Goal: Information Seeking & Learning: Learn about a topic

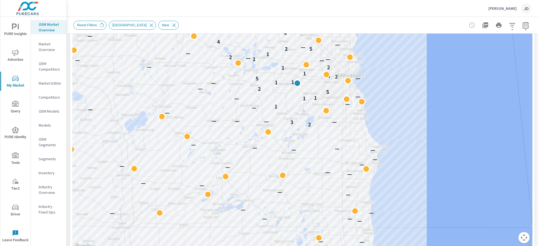
scroll to position [129, 0]
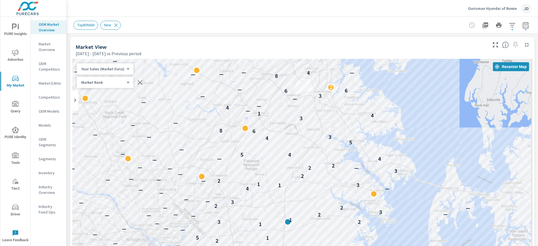
scroll to position [80, 0]
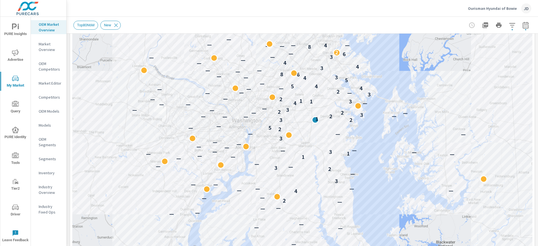
drag, startPoint x: 402, startPoint y: 86, endPoint x: 337, endPoint y: 88, distance: 64.7
click at [344, 91] on div "— — — — — — — — — — — — — — — — — — — — — — — — — — — — — 2 — — 4 — — — — — — 3…" at bounding box center [302, 134] width 460 height 311
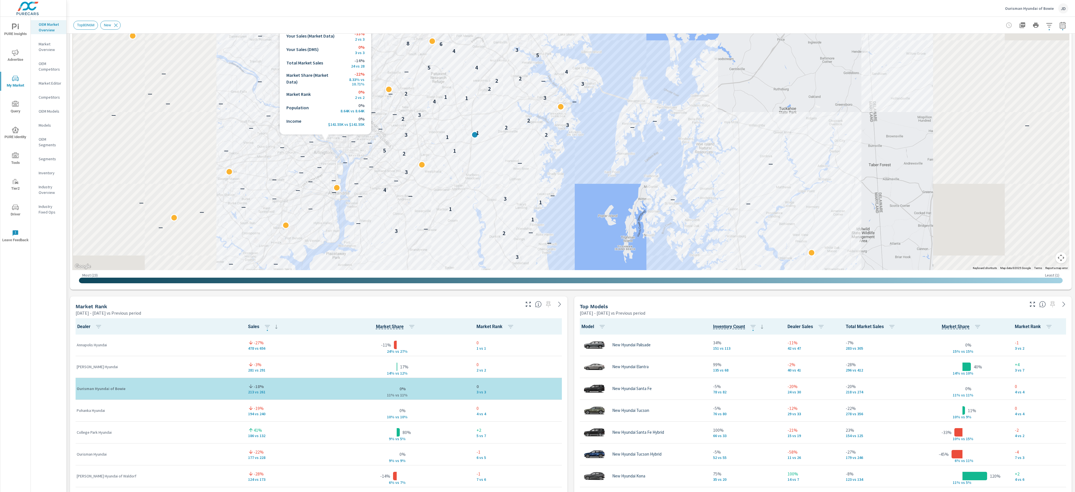
scroll to position [100, 0]
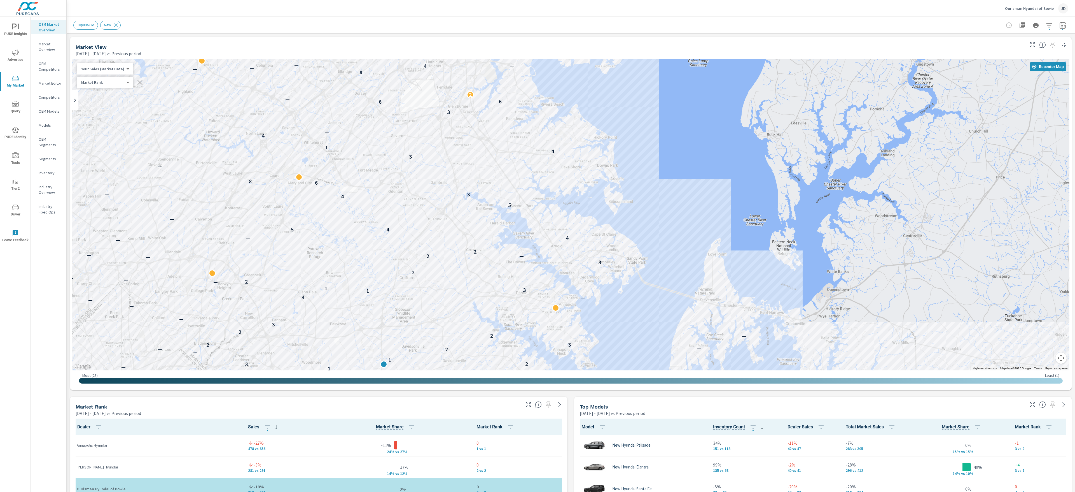
drag, startPoint x: 572, startPoint y: 132, endPoint x: 637, endPoint y: 155, distance: 69.1
click at [537, 155] on div "— 2 — 3 — — 1 — 1 — — — 1 — 3 — — — — — — 4 — — — — — — — — — 3 — — — — — — — 2…" at bounding box center [571, 214] width 998 height 311
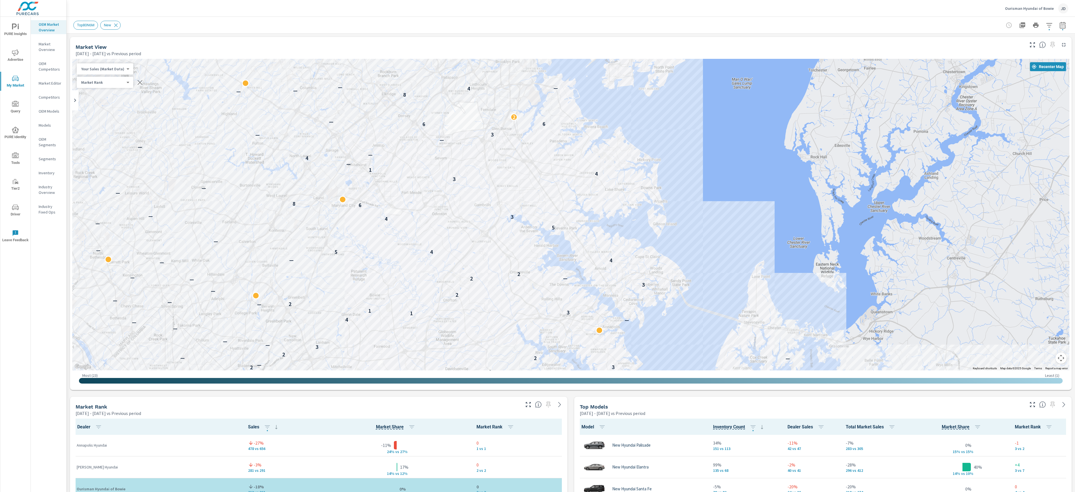
drag, startPoint x: 606, startPoint y: 121, endPoint x: 648, endPoint y: 143, distance: 47.3
click at [537, 143] on div "— 2 — 3 — — — 1 — 1 — — — 1 — 3 — — — — — — 4 — — — — — — — — — 3 — — — — — — —…" at bounding box center [571, 214] width 998 height 311
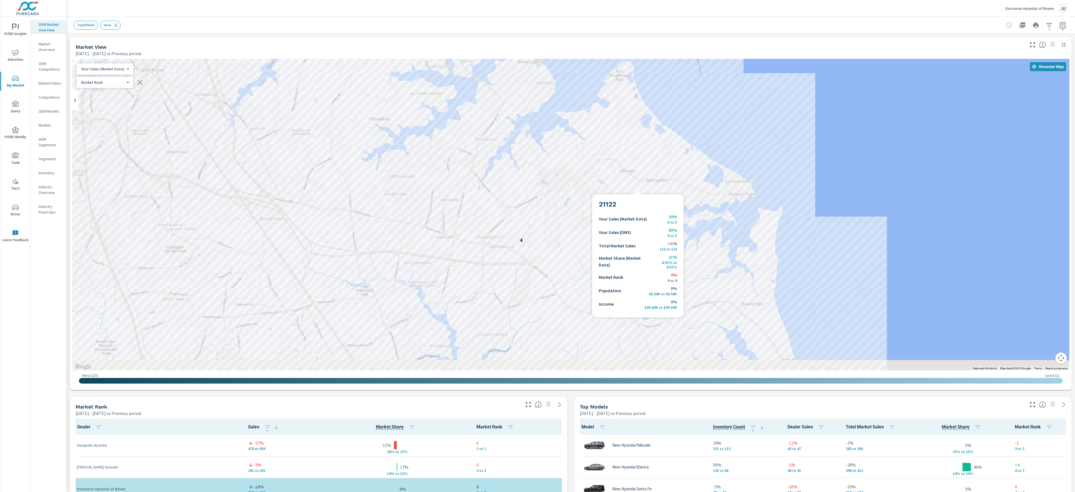
drag, startPoint x: 638, startPoint y: 187, endPoint x: 649, endPoint y: 91, distance: 96.9
click at [537, 91] on div "5 3 3 4 — 3 6 6 2 8 4 —" at bounding box center [571, 214] width 998 height 311
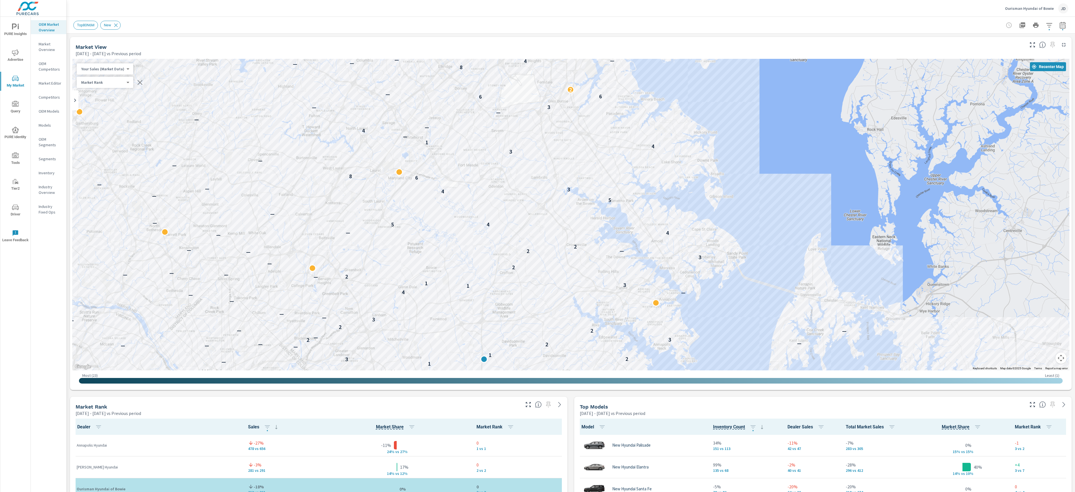
drag, startPoint x: 747, startPoint y: 172, endPoint x: 694, endPoint y: 150, distance: 57.2
click at [537, 151] on div "— — — — 1 — 3 — — — — — — 4 — — — — — — — — — 3 — — — — — — — 2 1 5 — — — — — 1…" at bounding box center [653, 242] width 358 height 202
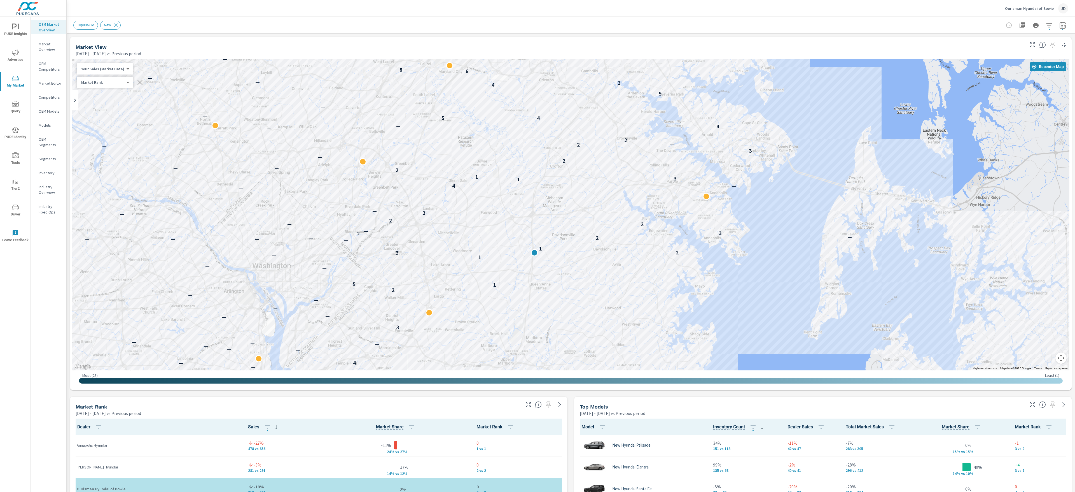
drag, startPoint x: 527, startPoint y: 293, endPoint x: 585, endPoint y: 186, distance: 121.8
click at [537, 186] on div "2 — — 4 — — — — — — 3 — 2 — 3 — — — 1 — 1 — — — — 1 — 3 — — — — — — 4 — — — — —…" at bounding box center [571, 214] width 998 height 311
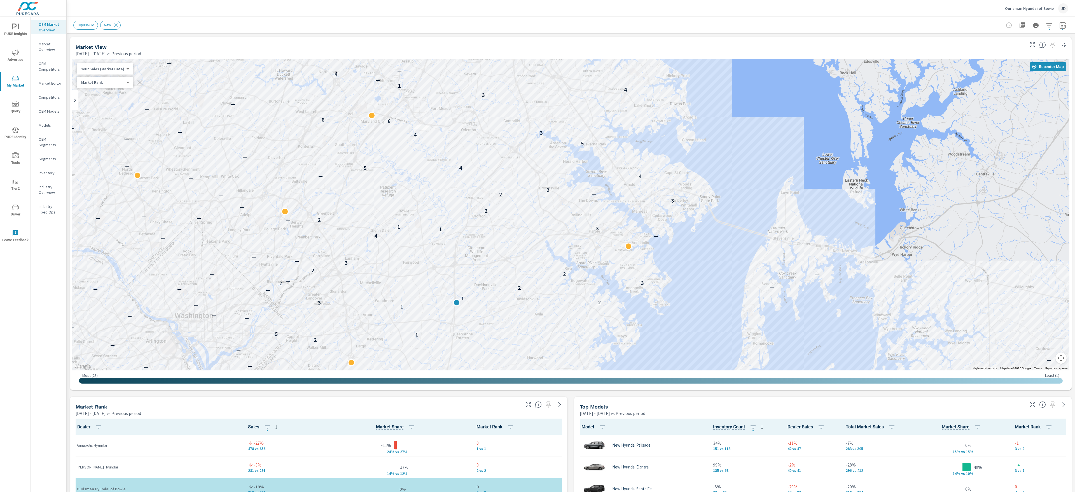
drag, startPoint x: 672, startPoint y: 172, endPoint x: 593, endPoint y: 180, distance: 79.9
click at [537, 180] on div "2 — — 4 — — — — — — 3 — 2 — 3 — — — 1 — 1 — — — — 1 — 3 — — — — — — 4 — — — — —…" at bounding box center [571, 214] width 998 height 311
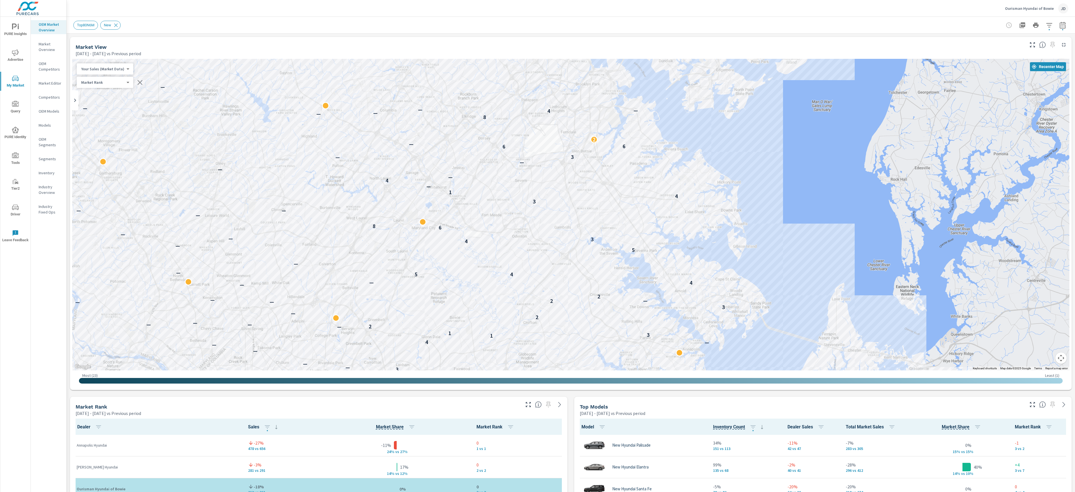
drag, startPoint x: 775, startPoint y: 206, endPoint x: 787, endPoint y: 232, distance: 28.1
click at [537, 232] on div "— — — — 3 — 2 — 3 — — — 1 — 1 — — — — 1 — 3 — — — — — — 4 — — — — — — — — — 3 —…" at bounding box center [571, 214] width 998 height 311
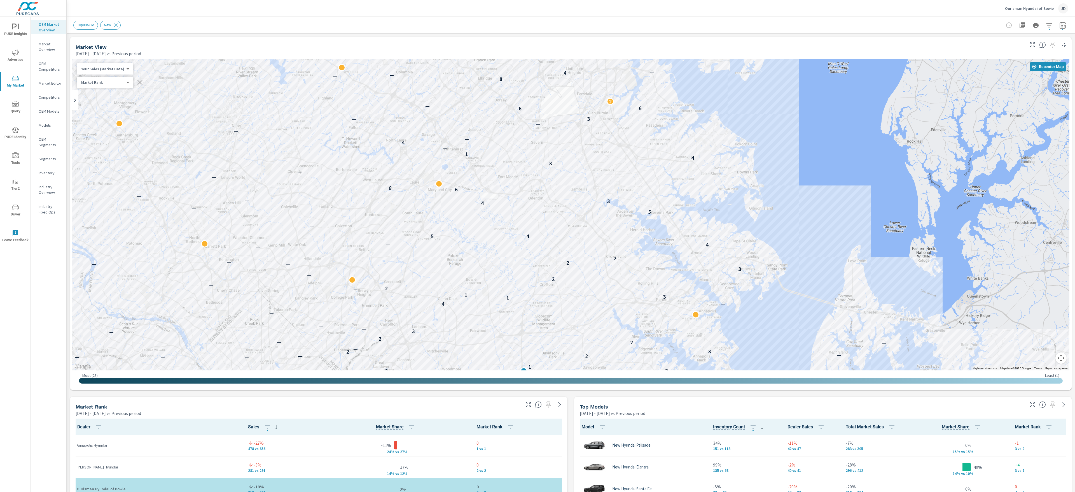
drag, startPoint x: 798, startPoint y: 174, endPoint x: 810, endPoint y: 129, distance: 46.3
click at [537, 130] on div "1 — 1 — — — — 1 — 3 — — — — — — 4 — — — — — — — — — 3 — — — — — — — 2 1 5 — — —…" at bounding box center [571, 214] width 998 height 311
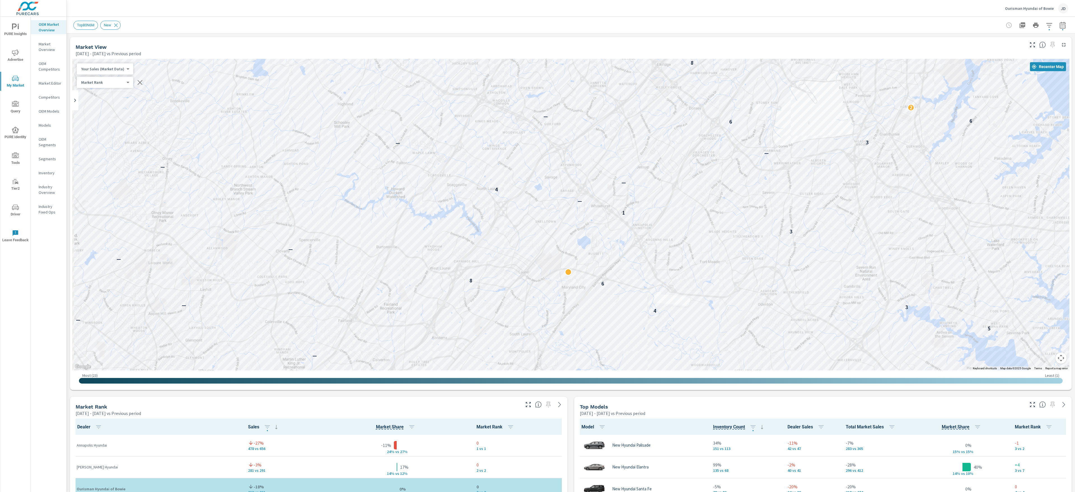
click at [537, 31] on div "Top80N6M New" at bounding box center [570, 25] width 995 height 17
click at [537, 28] on icon "button" at bounding box center [1049, 25] width 7 height 7
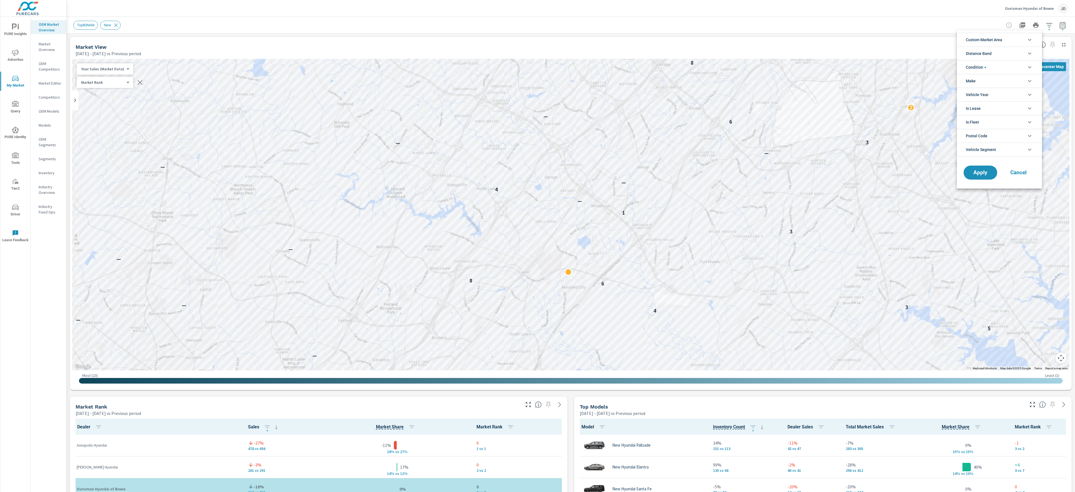
click at [57, 84] on div at bounding box center [537, 246] width 1075 height 492
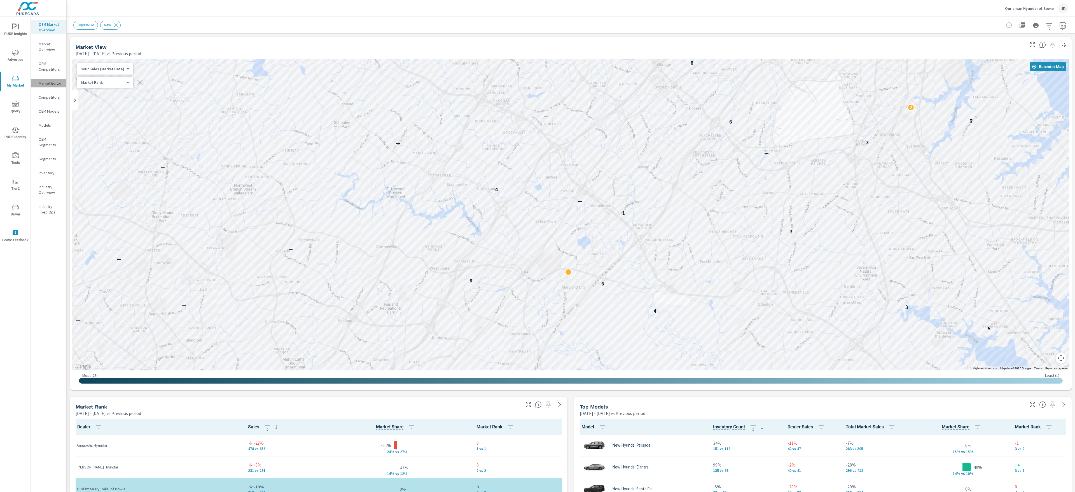
click at [53, 84] on p "Market Editor" at bounding box center [50, 83] width 23 height 6
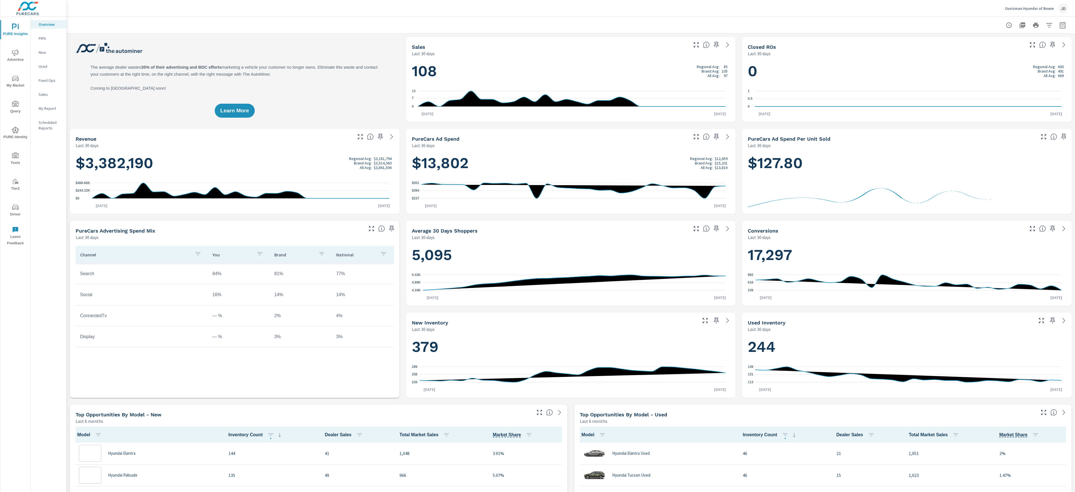
scroll to position [1, 0]
click at [8, 84] on span "My Market" at bounding box center [15, 82] width 27 height 14
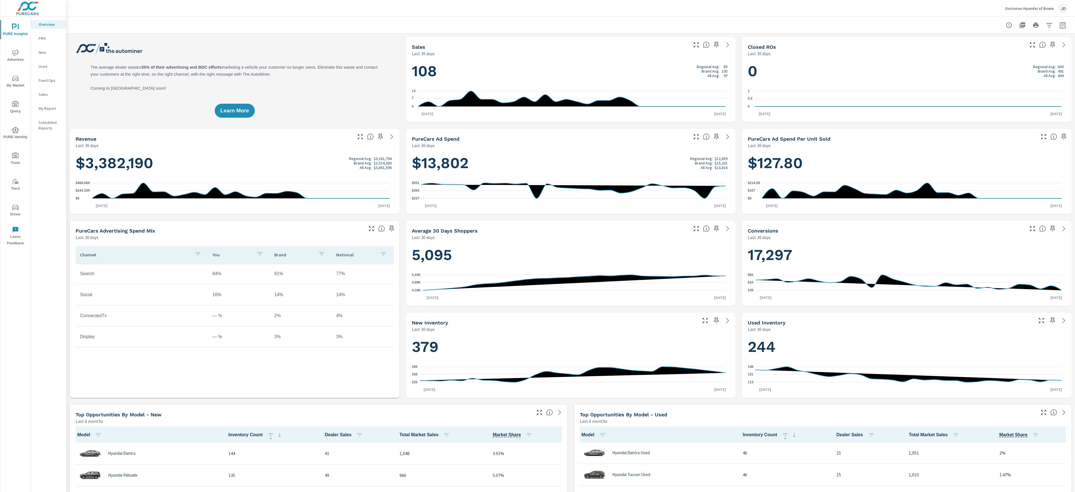
scroll to position [1, 0]
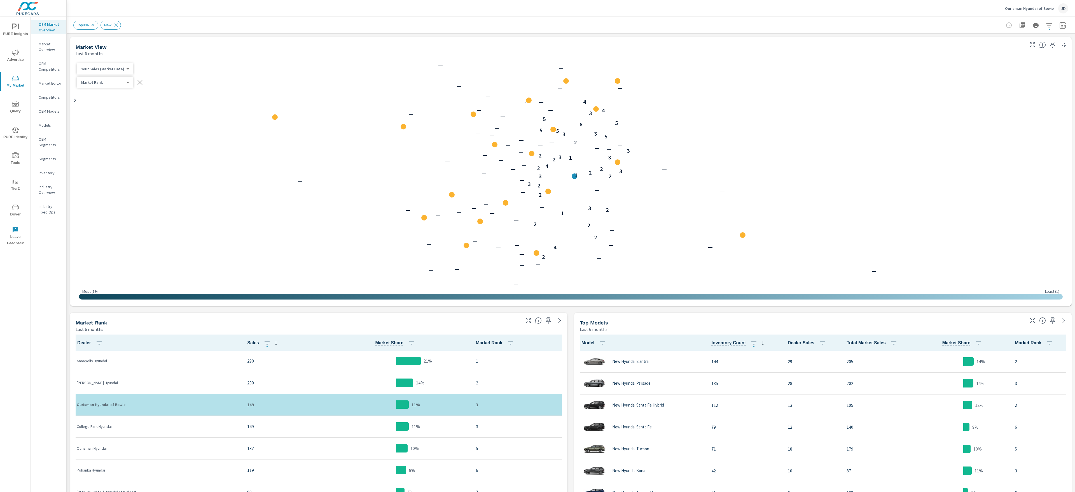
scroll to position [1, 0]
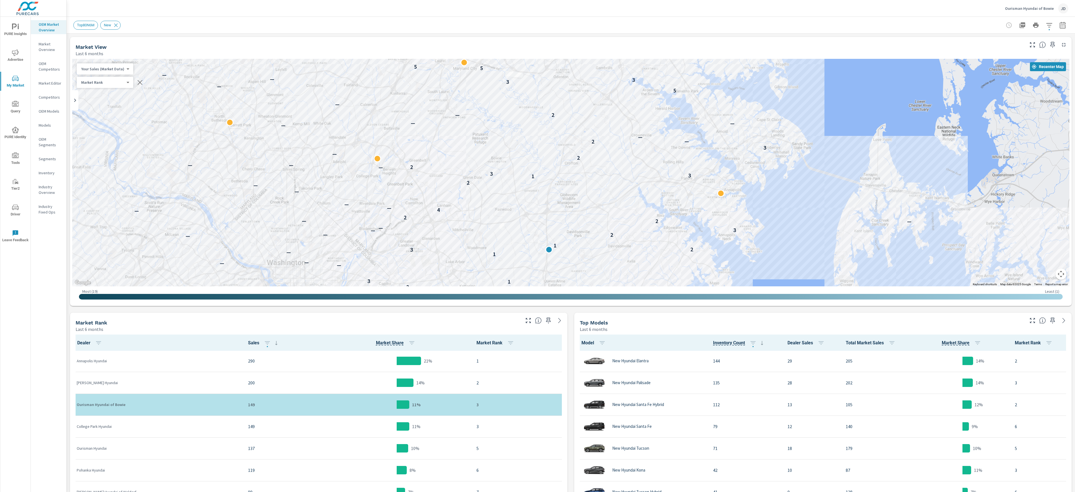
drag, startPoint x: 569, startPoint y: 163, endPoint x: 492, endPoint y: 168, distance: 77.5
click at [492, 168] on div "— 2 — — — 1 — — — — 2 — 3 — — — — — 4 — — — — — — 2 — — — — 2 1 3 — — — 1 — 3 2…" at bounding box center [571, 172] width 998 height 227
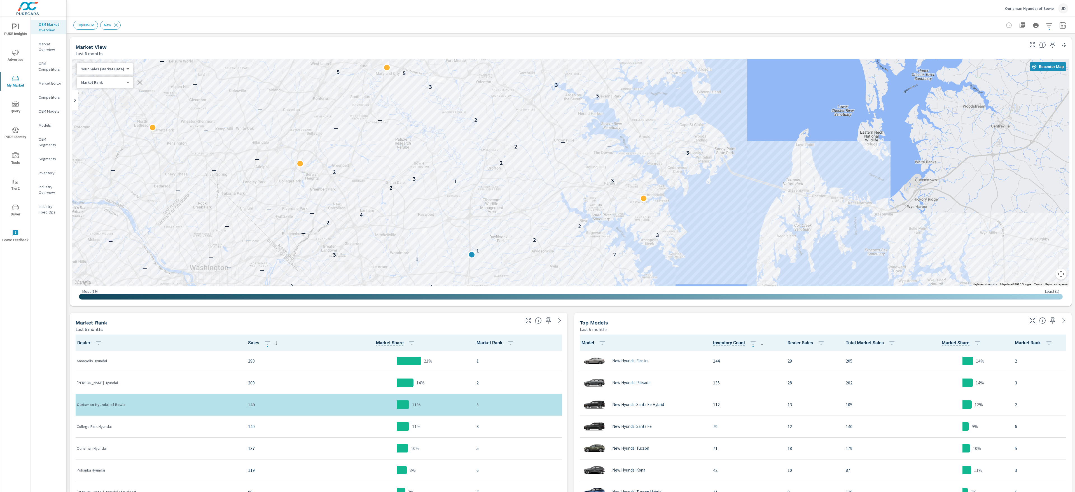
click at [1060, 24] on icon "button" at bounding box center [1063, 25] width 6 height 7
click at [997, 70] on div "Jan" at bounding box center [1000, 65] width 22 height 13
drag, startPoint x: 999, startPoint y: 93, endPoint x: 1006, endPoint y: 90, distance: 8.0
click at [999, 97] on div "Jul" at bounding box center [1000, 93] width 22 height 13
click at [1041, 38] on input "Apply comparison" at bounding box center [1035, 38] width 32 height 11
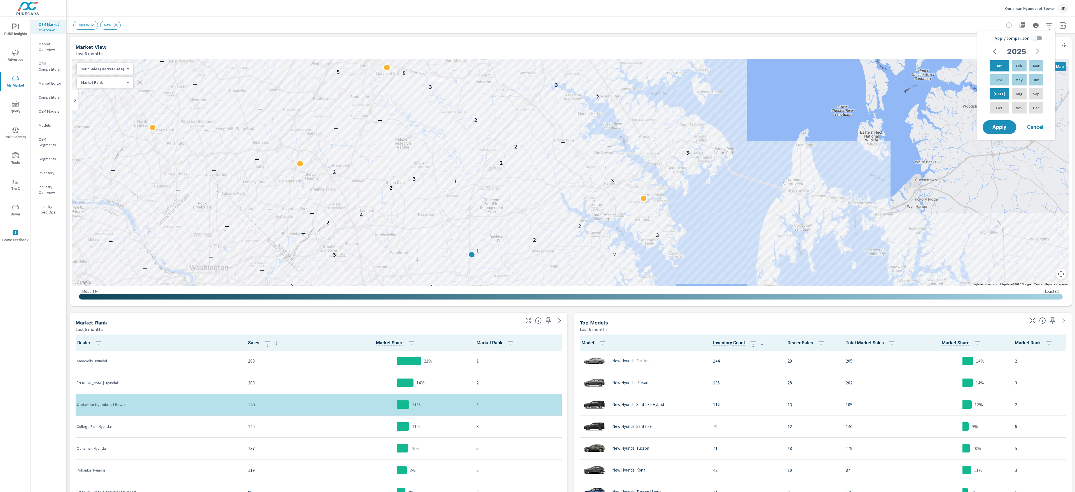
checkbox input "true"
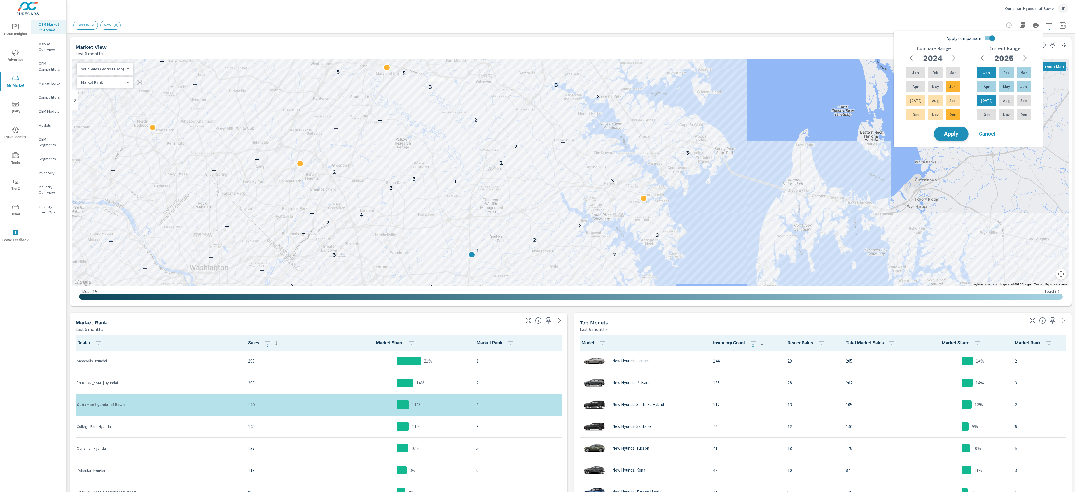
click at [949, 135] on span "Apply" at bounding box center [951, 133] width 23 height 5
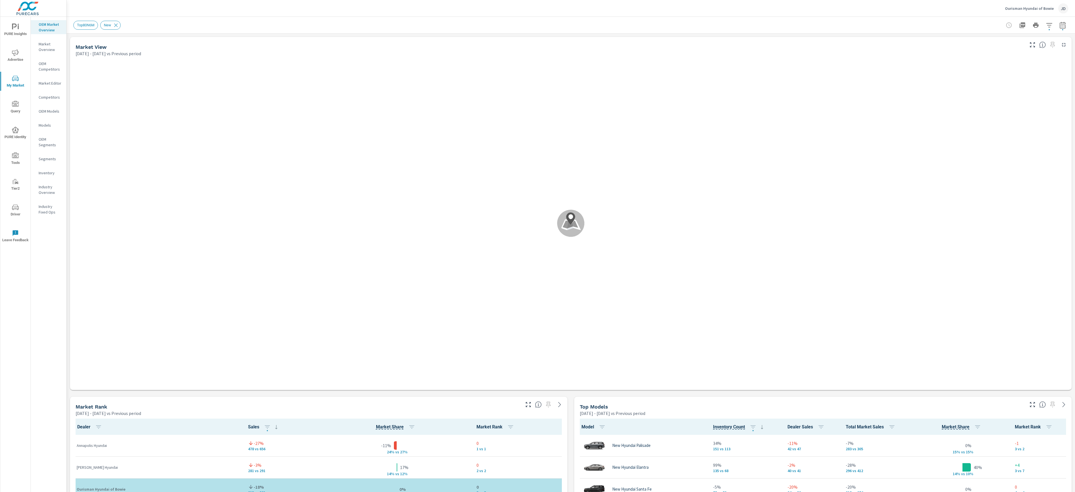
scroll to position [1, 0]
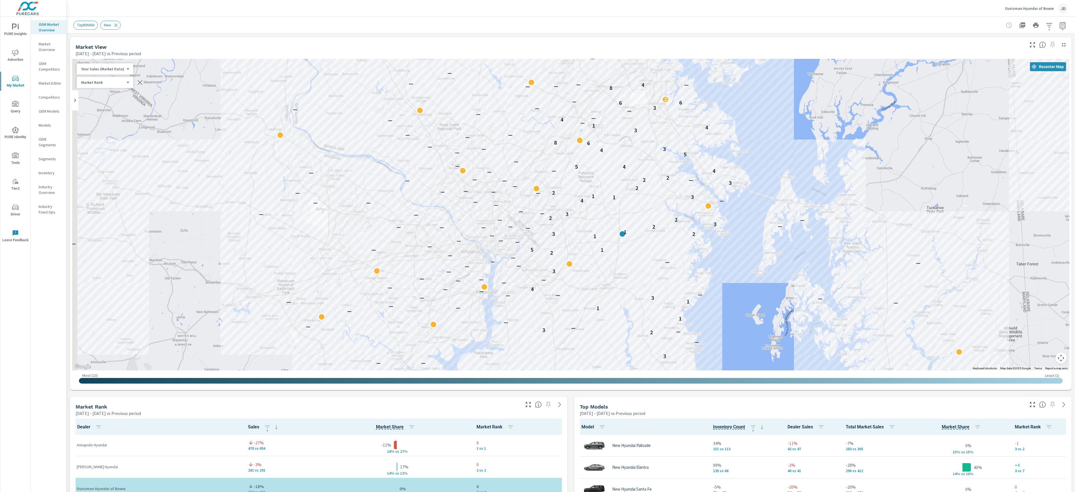
scroll to position [1, 0]
